Goal: Task Accomplishment & Management: Use online tool/utility

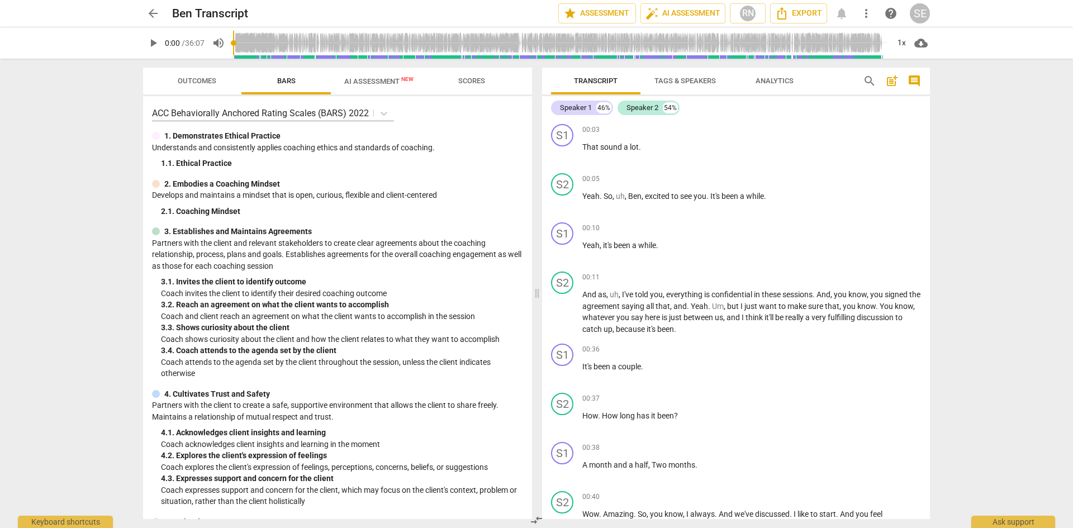
scroll to position [224, 0]
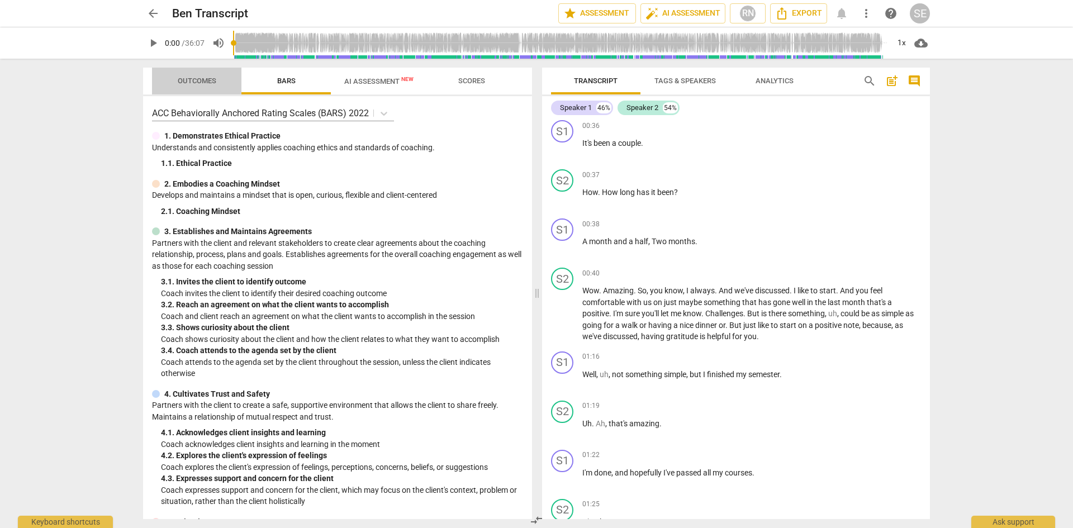
click at [200, 74] on span "Outcomes" at bounding box center [196, 81] width 65 height 15
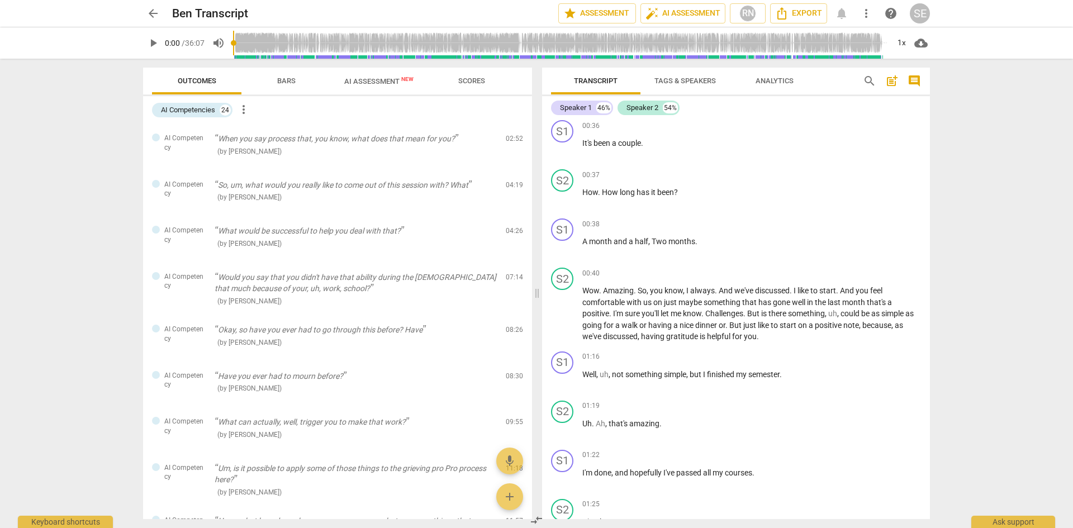
click at [466, 77] on span "Scores" at bounding box center [471, 81] width 27 height 8
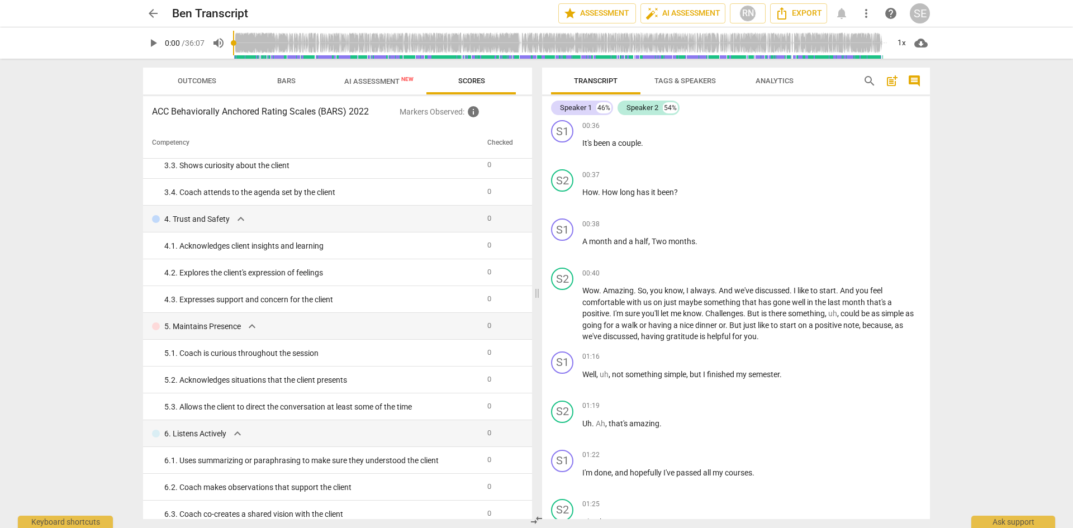
scroll to position [0, 0]
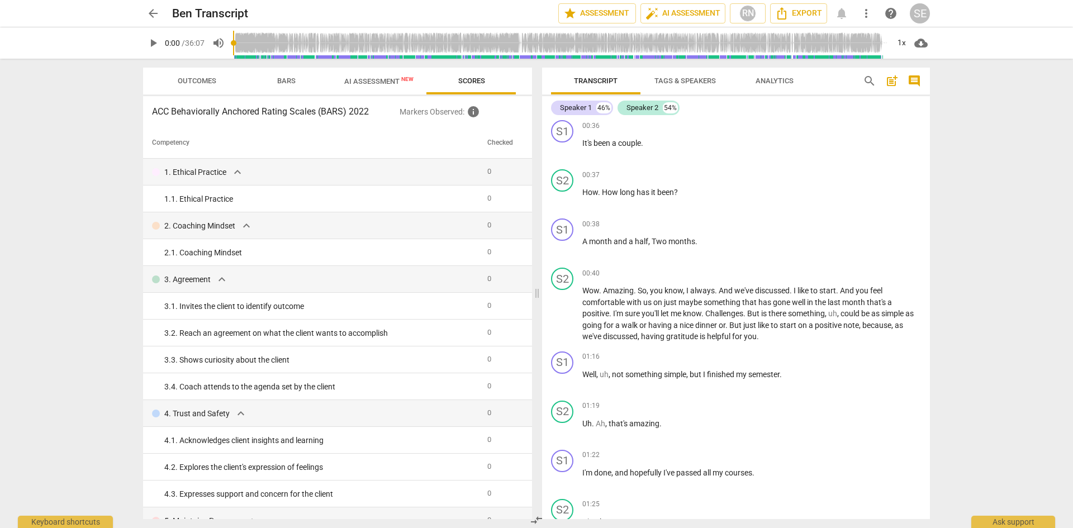
click at [694, 78] on span "Tags & Speakers" at bounding box center [684, 81] width 61 height 8
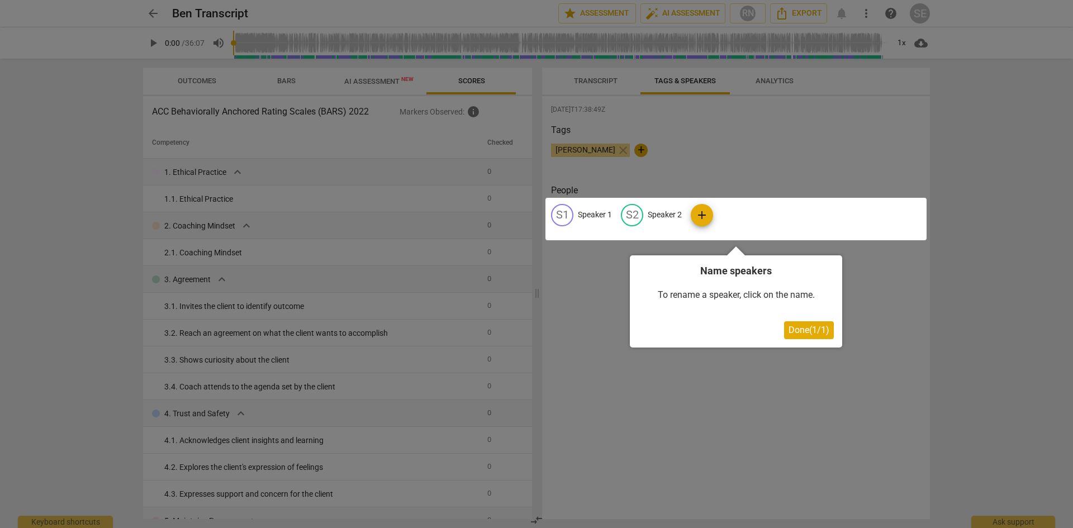
click at [773, 82] on div at bounding box center [536, 264] width 1073 height 528
click at [804, 338] on button "Done ( 1 / 1 )" at bounding box center [809, 330] width 50 height 18
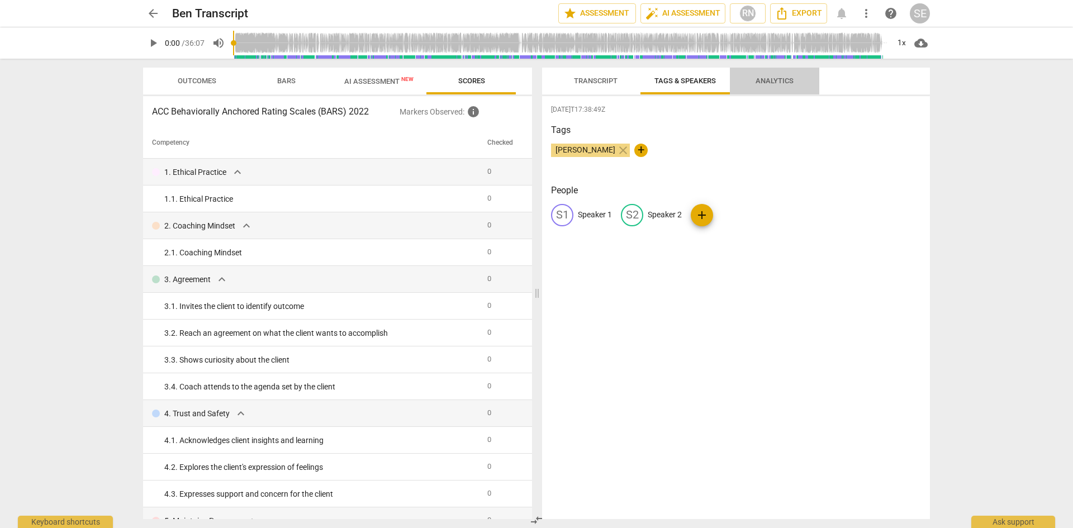
click at [771, 80] on span "Analytics" at bounding box center [775, 81] width 38 height 8
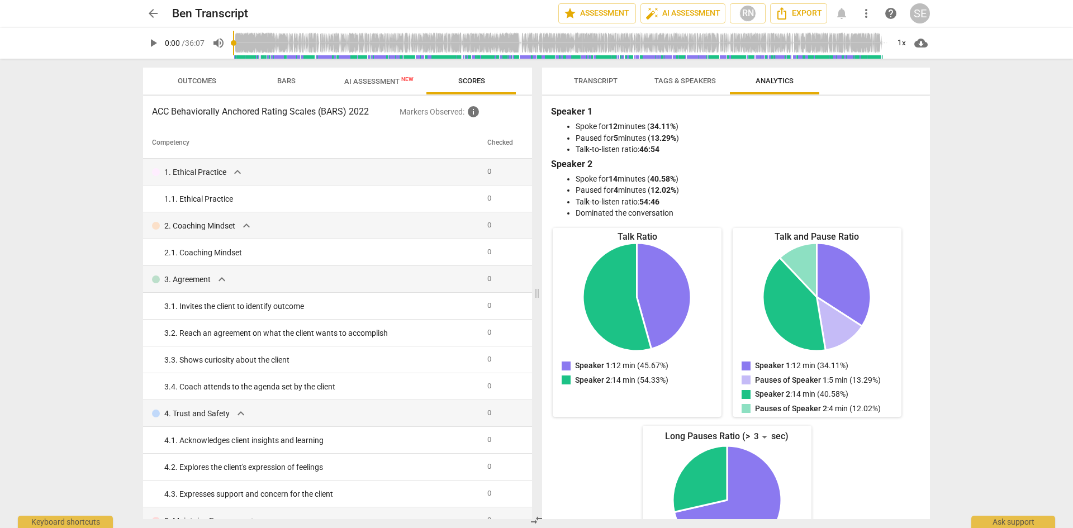
click at [666, 85] on span "Tags & Speakers" at bounding box center [685, 81] width 88 height 15
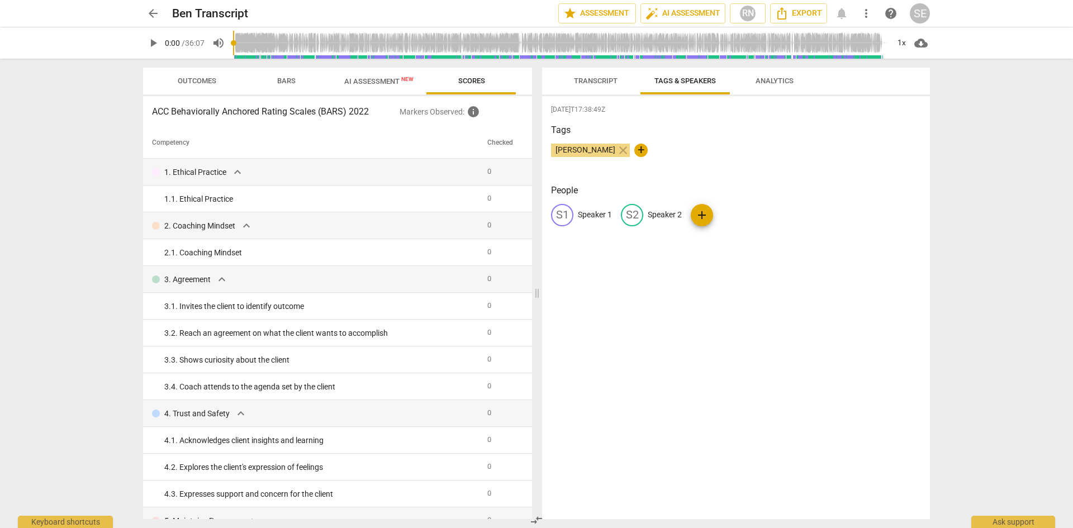
click at [704, 215] on span "add" at bounding box center [701, 214] width 13 height 13
click at [809, 216] on span "delete" at bounding box center [813, 215] width 12 height 12
click at [634, 149] on span "+" at bounding box center [640, 150] width 13 height 13
type input "Coach"
click at [696, 149] on span "check" at bounding box center [702, 150] width 13 height 13
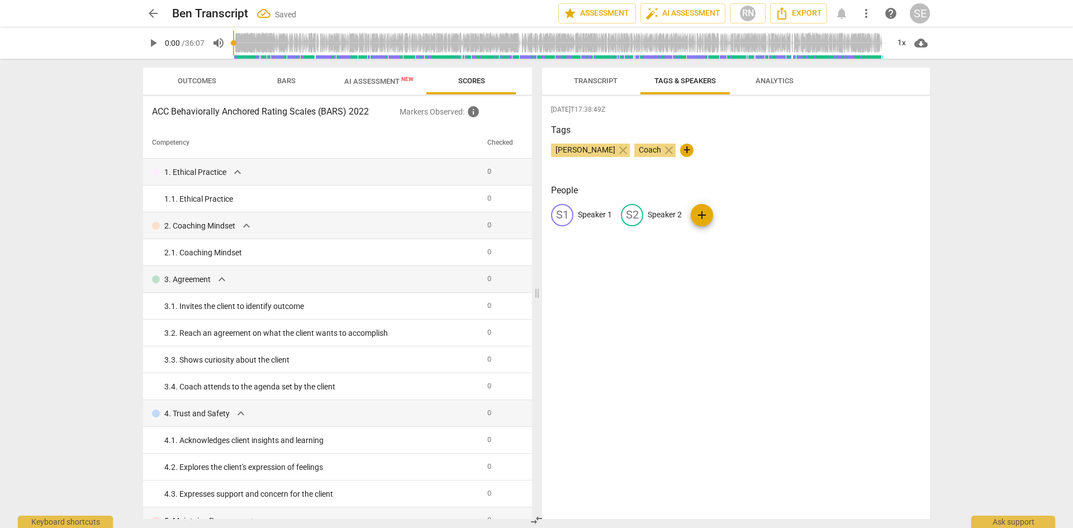
click at [680, 150] on span "+" at bounding box center [686, 150] width 13 height 13
type input "Client"
click at [742, 149] on span "check" at bounding box center [748, 150] width 13 height 13
click at [616, 152] on span "close" at bounding box center [622, 150] width 13 height 13
click at [637, 214] on span "edit" at bounding box center [631, 214] width 13 height 13
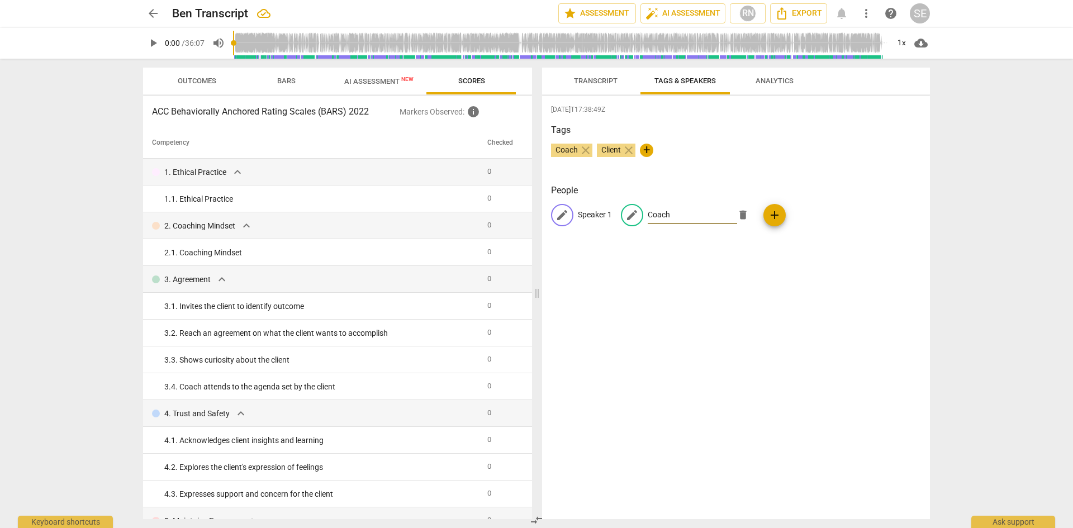
type input "Coach"
click at [594, 210] on p "Speaker 1" at bounding box center [595, 215] width 34 height 12
type input "Client"
click at [627, 277] on div "[DATE]T17:38:49Z Tags Coach close Client close + People edit Client delete CO C…" at bounding box center [736, 307] width 388 height 423
click at [595, 79] on span "Transcript" at bounding box center [596, 81] width 44 height 8
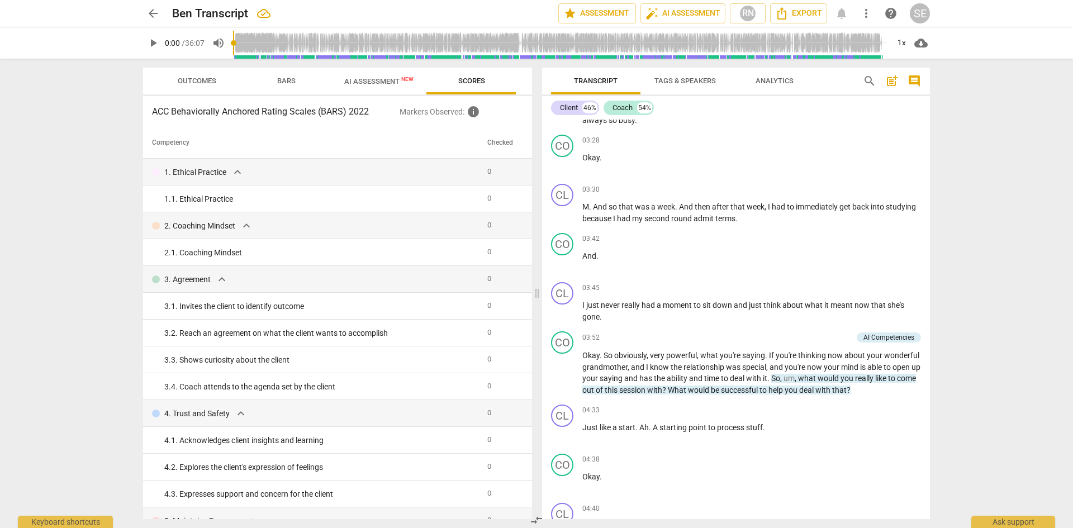
scroll to position [1453, 0]
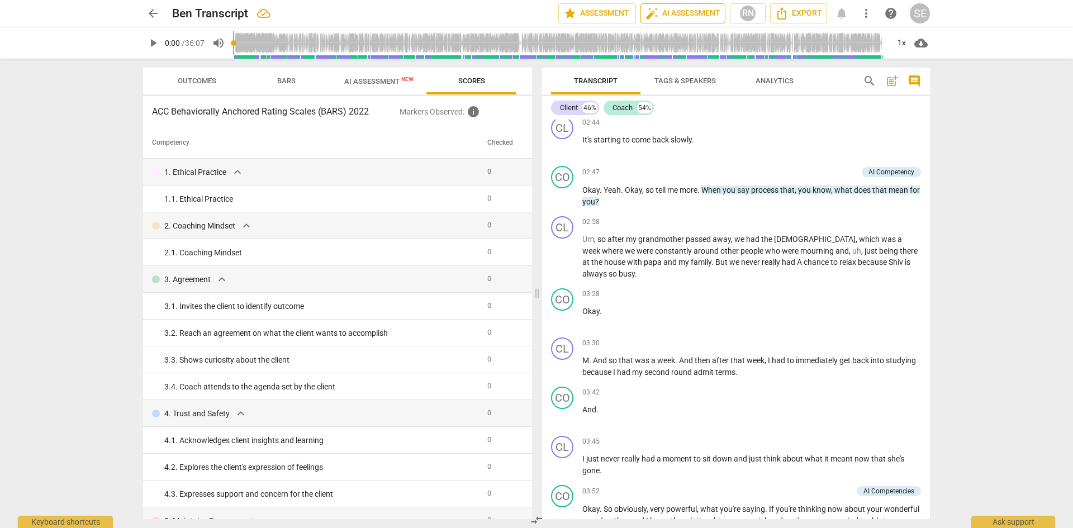
click at [676, 16] on span "auto_fix_high AI Assessment" at bounding box center [683, 13] width 75 height 13
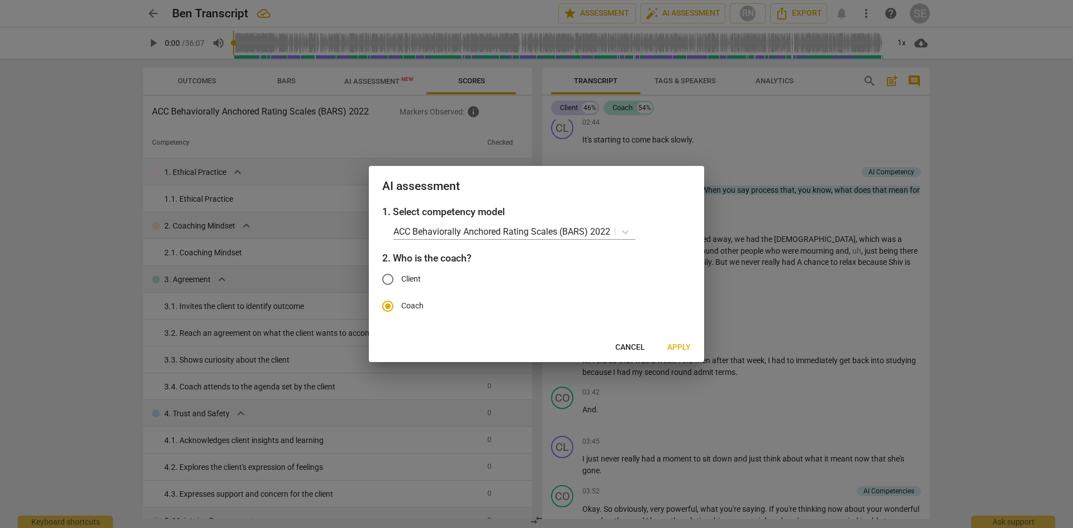
click at [686, 344] on span "Apply" at bounding box center [678, 347] width 23 height 11
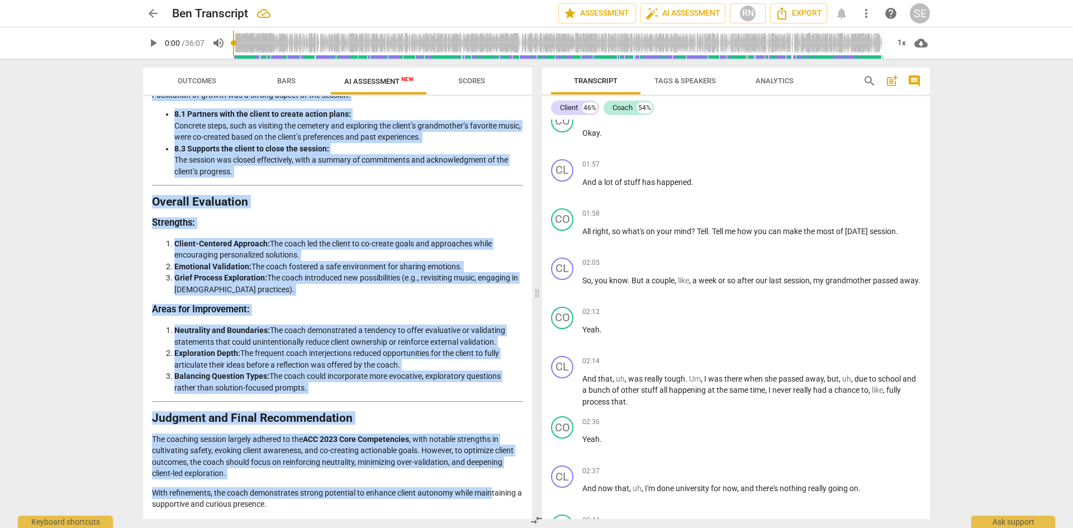
scroll to position [1830, 0]
drag, startPoint x: 153, startPoint y: 129, endPoint x: 491, endPoint y: 510, distance: 509.2
click at [491, 510] on div "Disclaimer: AI can make mistakes. Consult a qualified mentor coach before actin…" at bounding box center [337, 307] width 389 height 423
copy div "Loremipsum do sit Ametcons Adipisc Elit seddoeiu temporinc utl etdol'm aliquaen…"
